Goal: Information Seeking & Learning: Learn about a topic

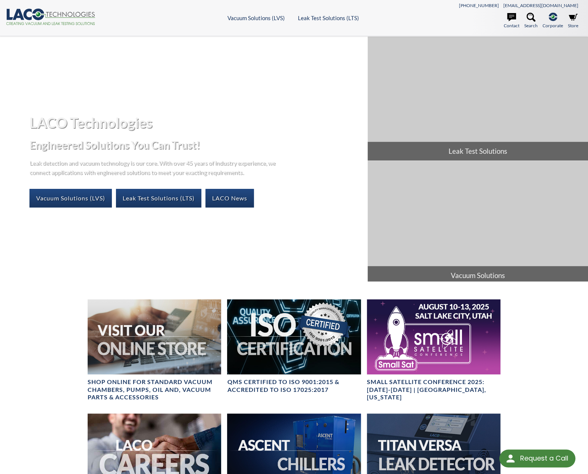
select select "Language Translate Widget"
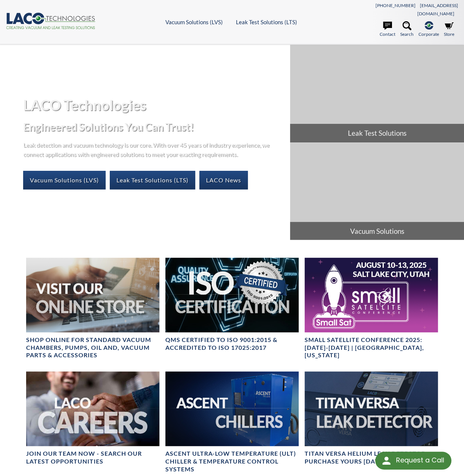
click at [195, 147] on p "Leak detection and vacuum technology is our core. With over 45 years of industr…" at bounding box center [148, 149] width 250 height 19
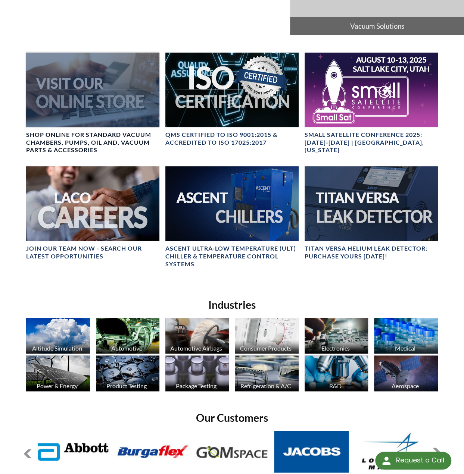
scroll to position [224, 0]
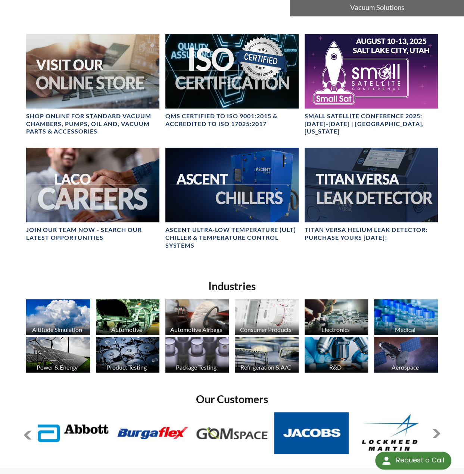
click at [410, 306] on img at bounding box center [405, 317] width 63 height 36
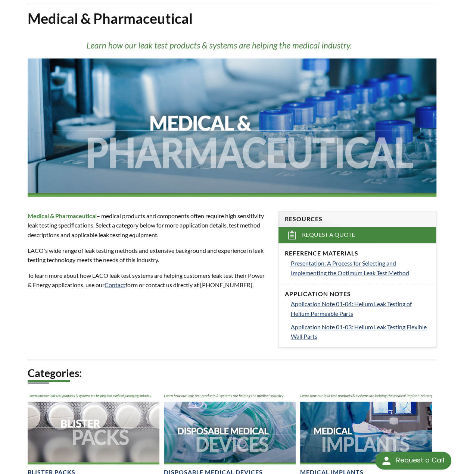
scroll to position [75, 0]
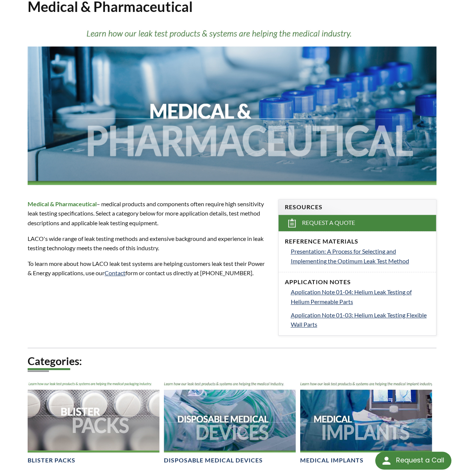
drag, startPoint x: 217, startPoint y: 252, endPoint x: 217, endPoint y: 257, distance: 4.8
click at [217, 257] on div "Medical & Pharmaceutical – medical products and components often require high s…" at bounding box center [148, 238] width 241 height 79
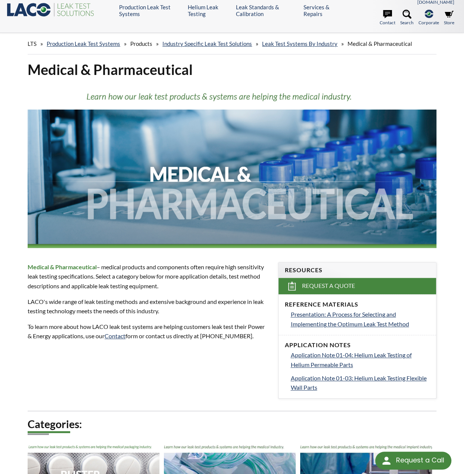
scroll to position [0, 0]
